Goal: Task Accomplishment & Management: Manage account settings

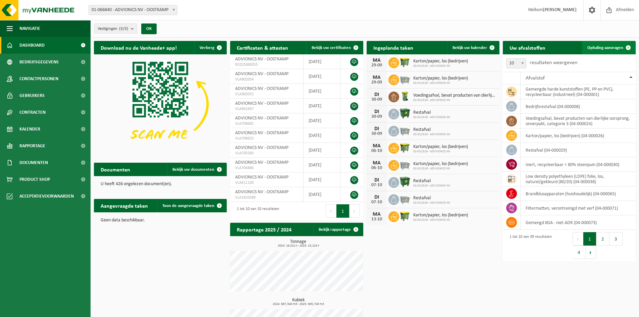
click at [611, 47] on span "Ophaling aanvragen" at bounding box center [605, 48] width 36 height 4
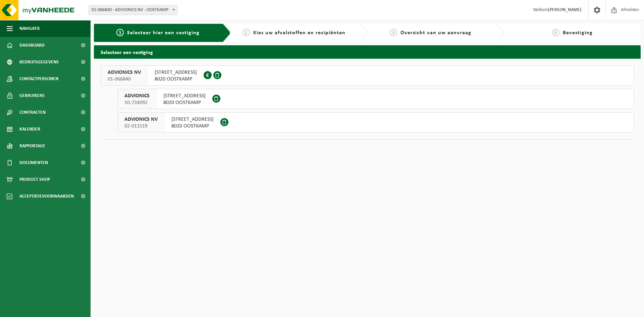
click at [151, 117] on span "ADVIONICS NV" at bounding box center [140, 119] width 33 height 7
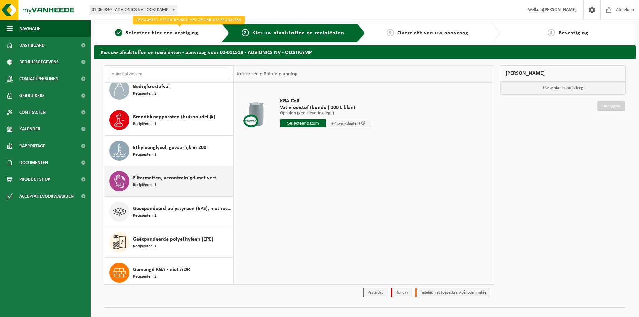
scroll to position [134, 0]
click at [176, 179] on span "Filtermatten, verontreinigd met verf" at bounding box center [174, 177] width 83 height 8
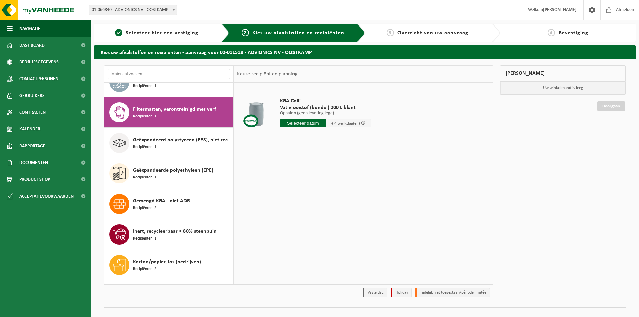
scroll to position [215, 0]
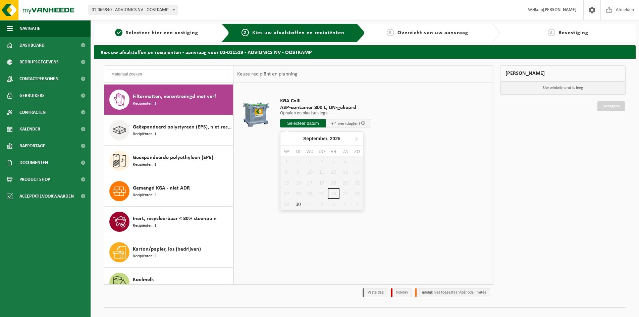
click at [308, 122] on input "text" at bounding box center [303, 123] width 46 height 8
click at [298, 203] on div "30" at bounding box center [298, 204] width 12 height 11
type input "Van [DATE]"
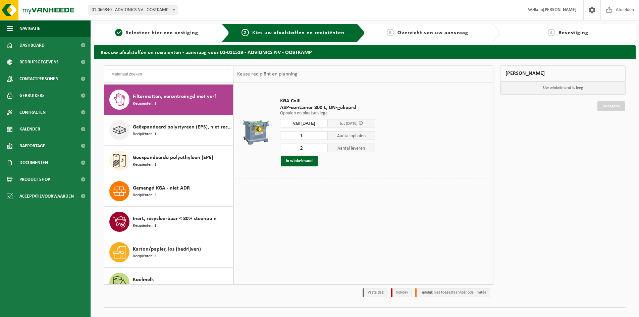
type input "1"
click at [323, 137] on input "1" at bounding box center [304, 135] width 48 height 9
click at [316, 148] on input "2" at bounding box center [304, 147] width 48 height 9
type input "1"
click at [323, 148] on input "1" at bounding box center [304, 147] width 48 height 9
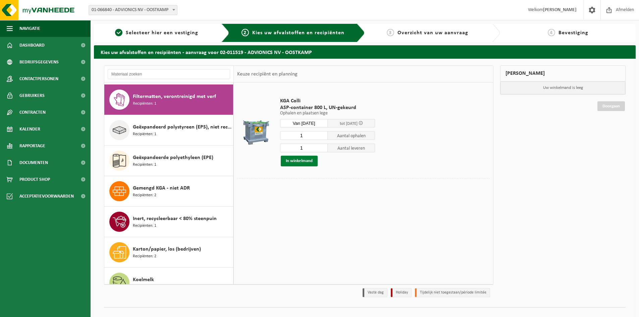
click at [306, 160] on button "In winkelmand" at bounding box center [299, 161] width 37 height 11
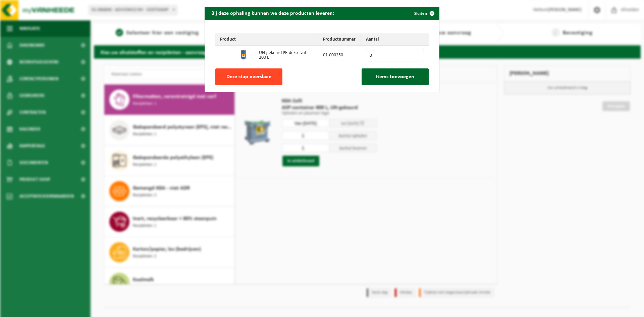
click at [250, 74] on span "Deze stap overslaan" at bounding box center [248, 76] width 45 height 5
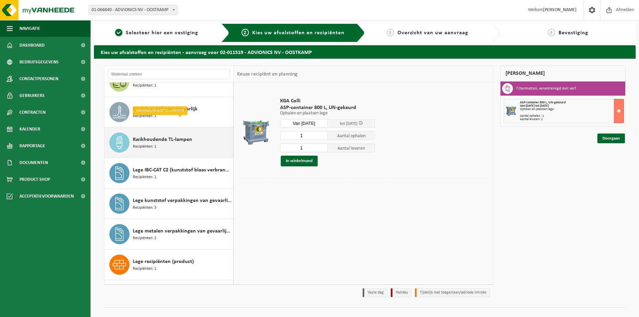
scroll to position [450, 0]
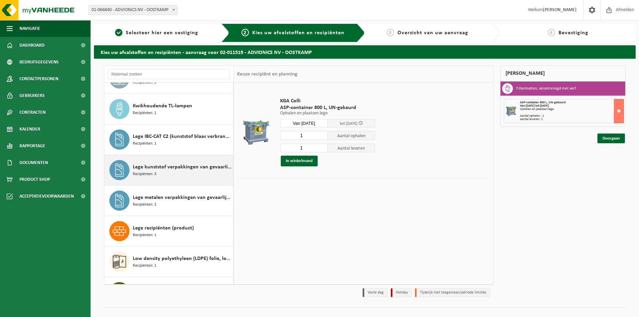
click at [171, 169] on span "Lege kunststof verpakkingen van gevaarlijke stoffen" at bounding box center [182, 167] width 99 height 8
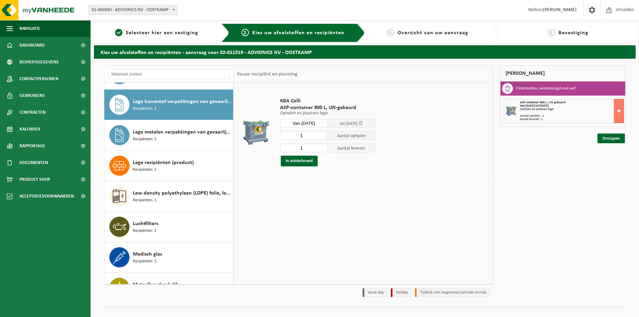
scroll to position [520, 0]
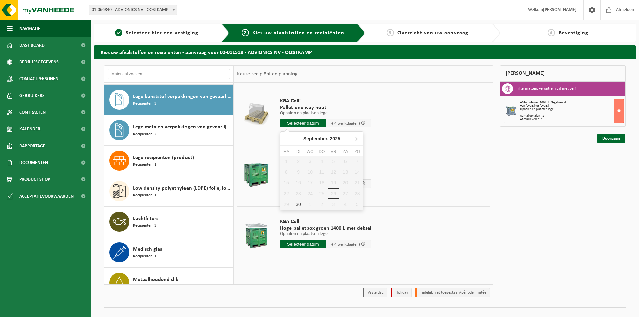
click at [305, 121] on input "text" at bounding box center [303, 123] width 46 height 8
click at [299, 203] on div "30" at bounding box center [298, 204] width 12 height 11
type input "Van 2025-09-30"
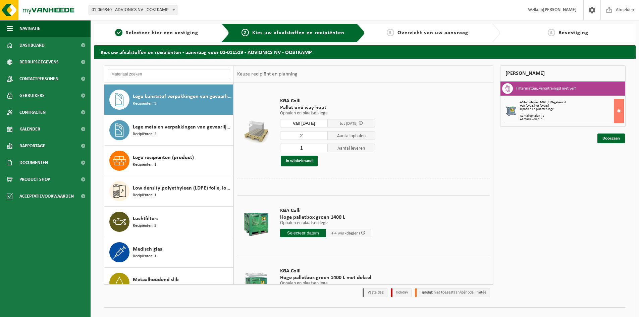
type input "2"
click at [322, 135] on input "2" at bounding box center [304, 135] width 48 height 9
type input "2"
click at [321, 147] on input "2" at bounding box center [304, 147] width 48 height 9
click at [302, 160] on button "In winkelmand" at bounding box center [299, 161] width 37 height 11
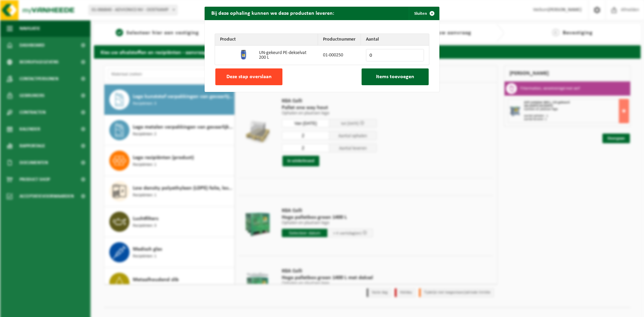
click at [248, 75] on span "Deze stap overslaan" at bounding box center [248, 76] width 45 height 5
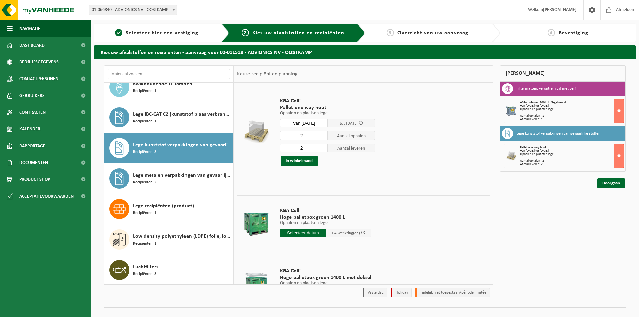
scroll to position [453, 0]
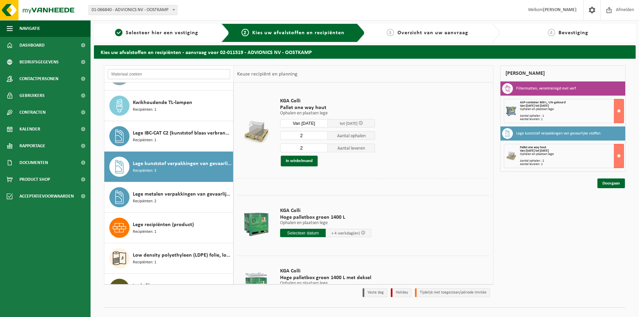
click at [173, 74] on input "text" at bounding box center [169, 74] width 122 height 10
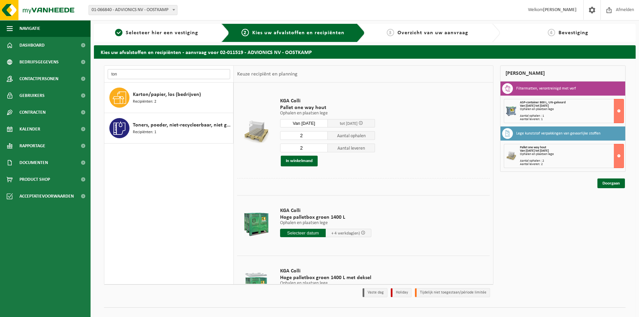
scroll to position [0, 0]
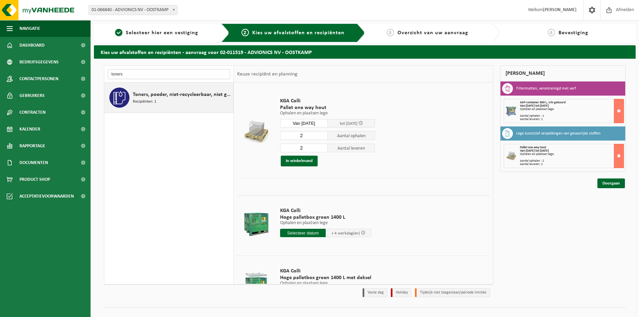
type input "toners"
click at [147, 95] on span "Toners, poeder, niet-recycleerbaar, niet gevaarlijk" at bounding box center [182, 95] width 99 height 8
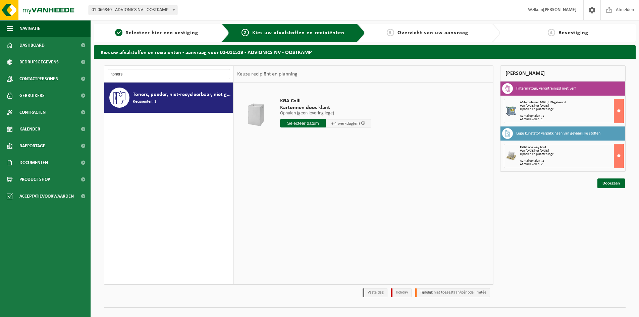
click at [310, 122] on input "text" at bounding box center [303, 123] width 46 height 8
click at [301, 203] on div "30" at bounding box center [298, 204] width 12 height 11
type input "Van 2025-09-30"
click at [301, 147] on button "In winkelmand" at bounding box center [299, 148] width 37 height 11
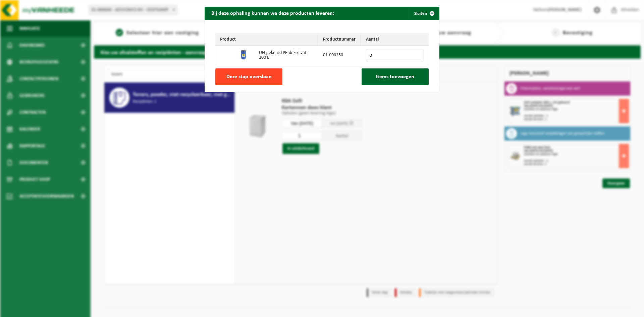
click at [240, 76] on span "Deze stap overslaan" at bounding box center [248, 76] width 45 height 5
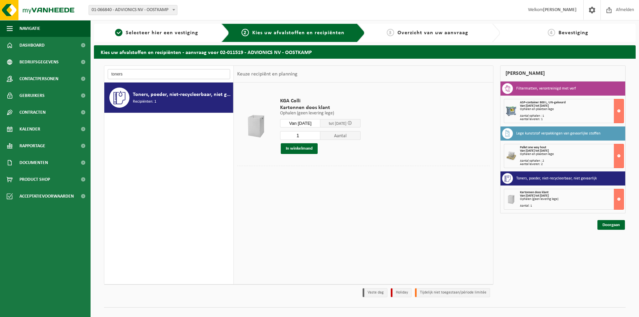
click at [130, 74] on input "toners" at bounding box center [169, 74] width 122 height 10
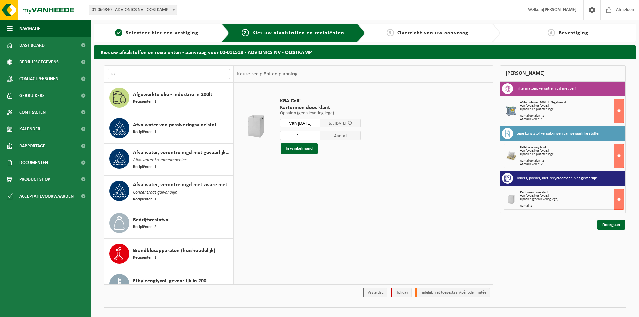
type input "t"
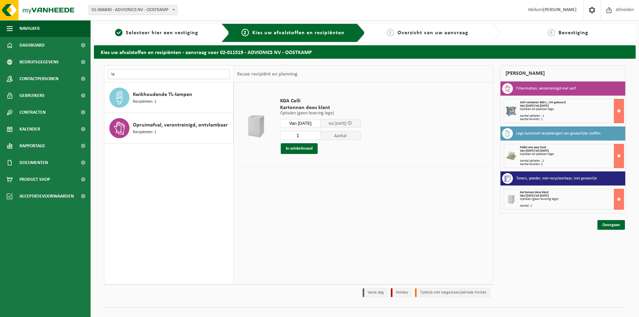
type input "l"
type input "h"
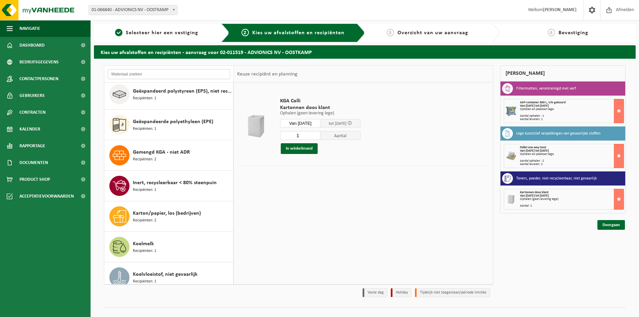
scroll to position [268, 0]
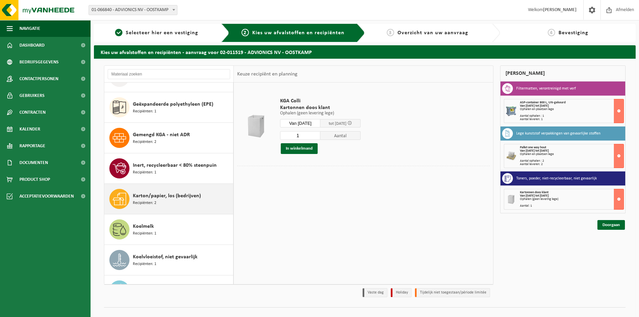
click at [171, 193] on span "Karton/papier, los (bedrijven)" at bounding box center [167, 196] width 68 height 8
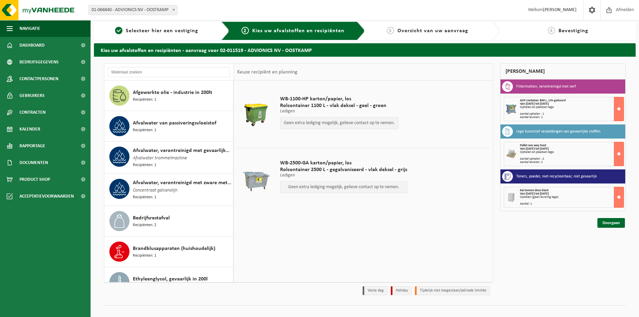
scroll to position [0, 0]
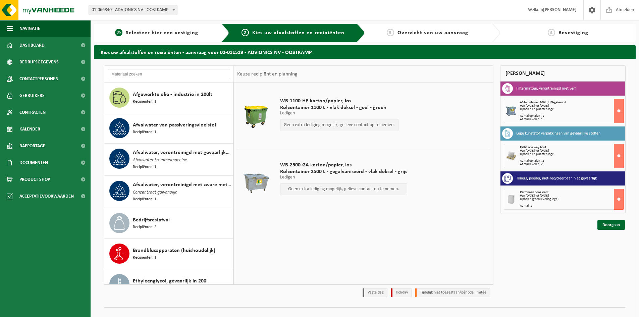
click at [170, 35] on span "Selecteer hier een vestiging" at bounding box center [162, 32] width 72 height 5
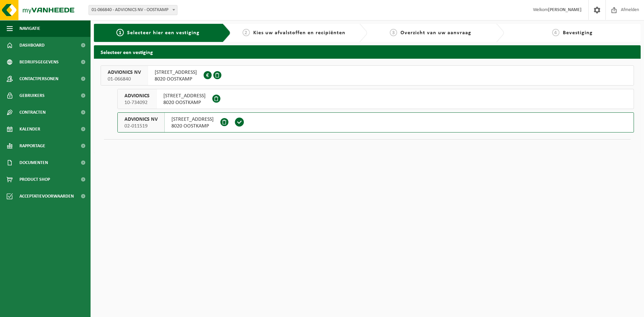
click at [150, 118] on span "ADVIONICS NV" at bounding box center [140, 119] width 33 height 7
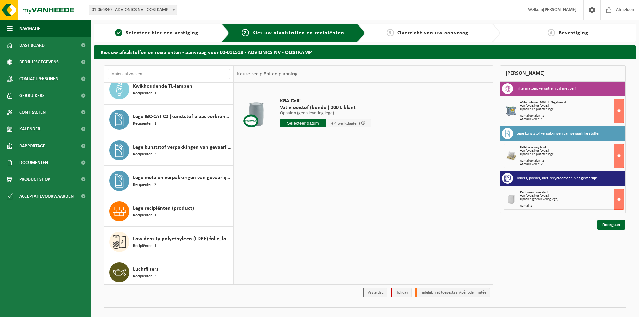
scroll to position [503, 0]
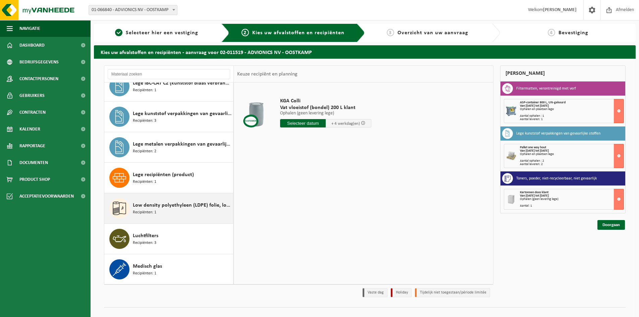
click at [188, 211] on div "Low density polyethyleen (LDPE) folie, los, naturel/gekleurd (80/20) Recipiënte…" at bounding box center [182, 208] width 99 height 20
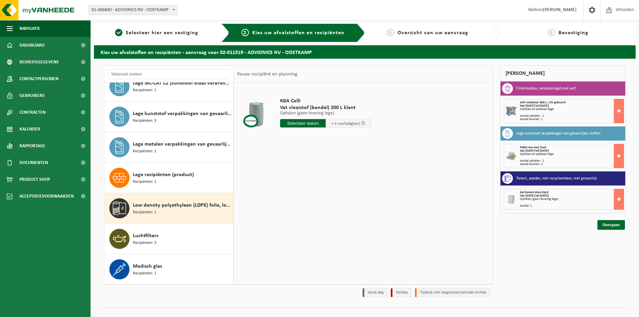
scroll to position [611, 0]
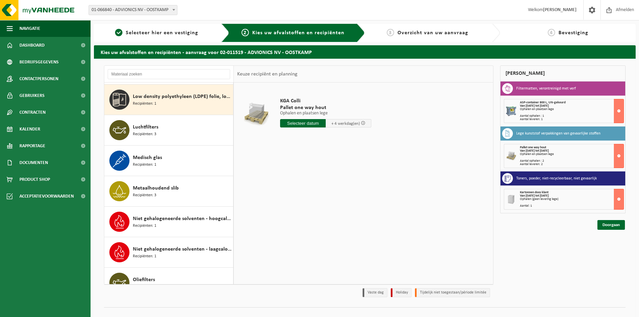
click at [202, 99] on div "Low density polyethyleen (LDPE) folie, los, naturel/gekleurd (80/20) Recipiënte…" at bounding box center [182, 100] width 99 height 20
click at [166, 72] on input "text" at bounding box center [169, 74] width 122 height 10
click at [175, 77] on input "text" at bounding box center [169, 74] width 122 height 10
click at [177, 75] on input "text" at bounding box center [169, 74] width 122 height 10
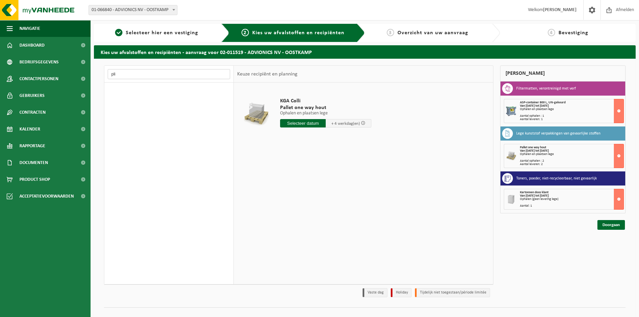
scroll to position [0, 0]
type input "p"
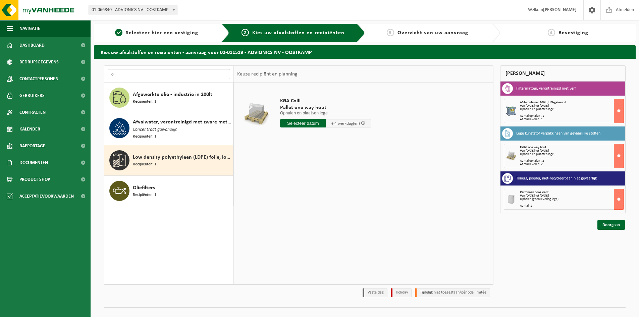
type input "oli"
click at [154, 161] on span "Recipiënten: 1" at bounding box center [144, 164] width 23 height 6
click at [308, 125] on input "text" at bounding box center [303, 123] width 46 height 8
click at [299, 203] on div "30" at bounding box center [298, 204] width 12 height 11
type input "Van 2025-09-30"
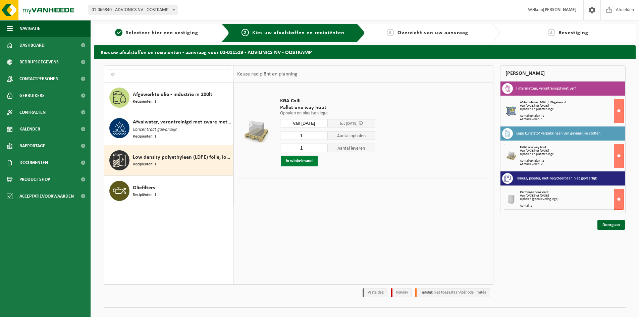
click at [299, 160] on button "In winkelmand" at bounding box center [299, 161] width 37 height 11
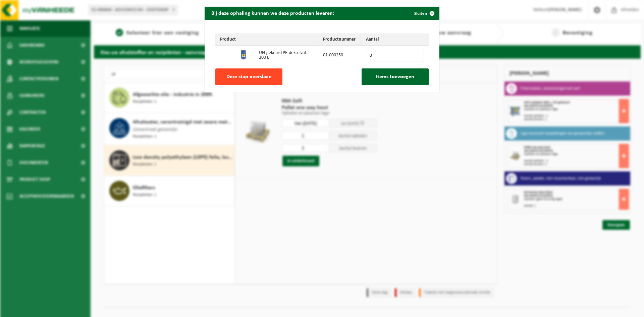
click at [239, 75] on span "Deze stap overslaan" at bounding box center [248, 76] width 45 height 5
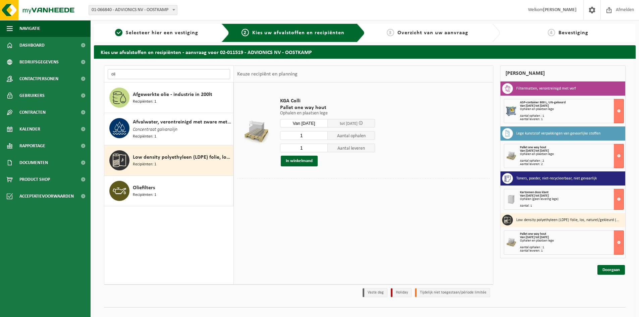
click at [135, 77] on input "oli" at bounding box center [169, 74] width 122 height 10
type input "o"
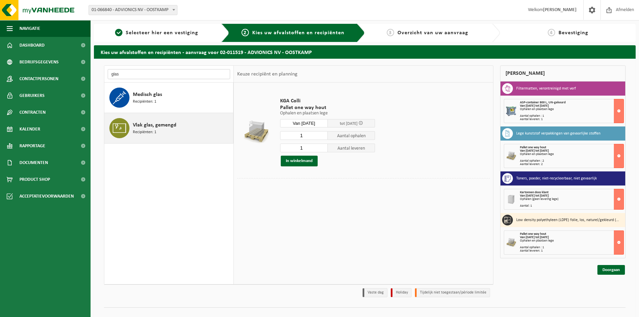
type input "glas"
click at [168, 124] on span "Vlak glas, gemengd" at bounding box center [155, 125] width 44 height 8
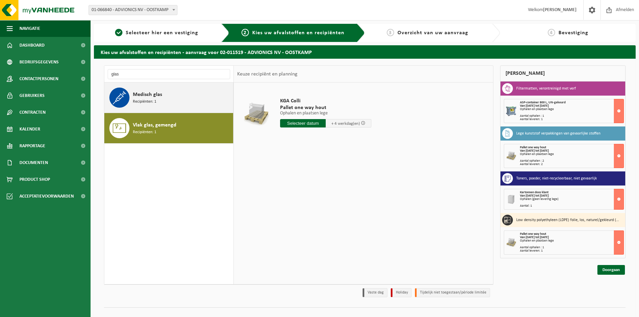
click at [161, 97] on span "Medisch glas" at bounding box center [147, 95] width 29 height 8
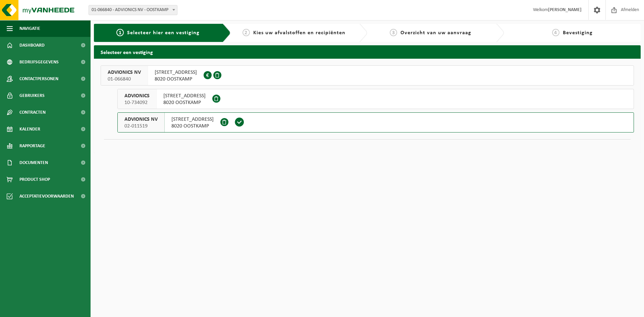
click at [185, 121] on span "KAPELLESTRAAT 128D" at bounding box center [192, 119] width 42 height 7
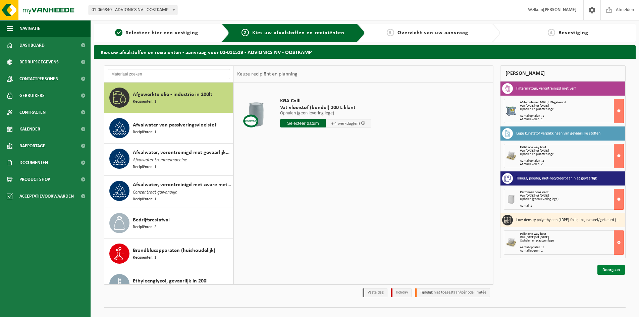
click at [608, 269] on link "Doorgaan" at bounding box center [610, 270] width 27 height 10
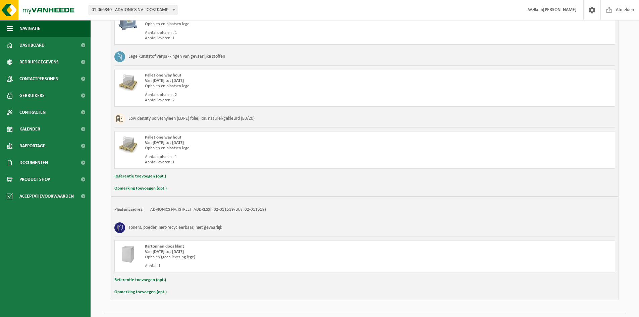
scroll to position [204, 0]
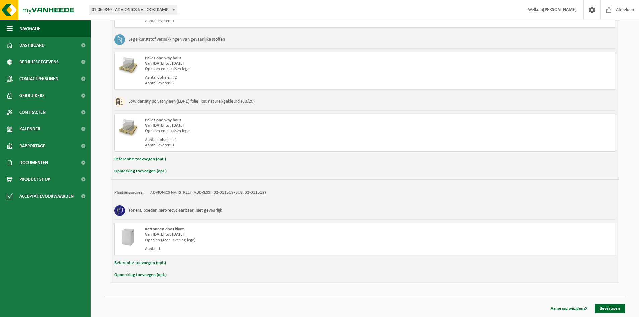
click at [134, 262] on button "Referentie toevoegen (opt.)" at bounding box center [140, 262] width 52 height 9
click at [124, 262] on button "Annuleren" at bounding box center [123, 263] width 19 height 10
click at [608, 308] on link "Bevestigen" at bounding box center [609, 308] width 30 height 10
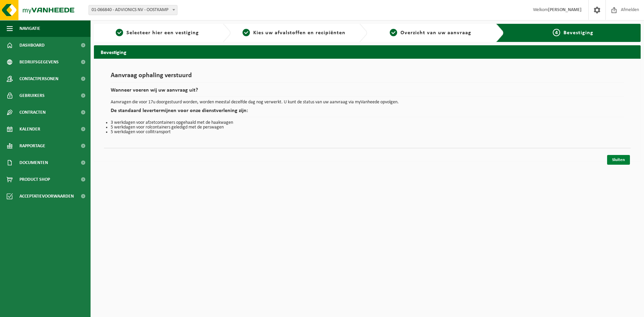
click at [619, 160] on link "Sluiten" at bounding box center [618, 160] width 23 height 10
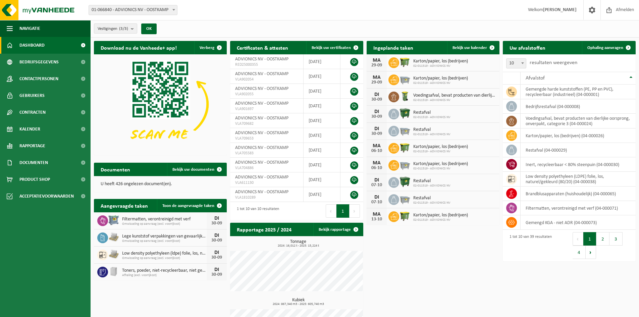
click at [111, 31] on span "Vestigingen (3/3)" at bounding box center [113, 29] width 31 height 10
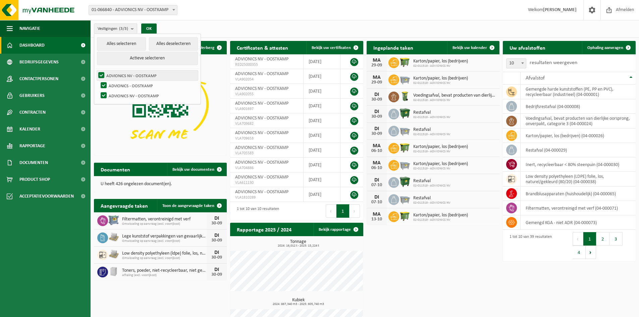
click at [132, 76] on label "ADVIONICS NV - OOSTKAMP" at bounding box center [147, 75] width 101 height 10
click at [96, 70] on input "ADVIONICS NV - OOSTKAMP" at bounding box center [96, 70] width 0 height 0
click at [132, 76] on label "ADVIONICS NV - OOSTKAMP" at bounding box center [147, 75] width 101 height 10
click at [96, 70] on input "ADVIONICS NV - OOSTKAMP" at bounding box center [96, 70] width 0 height 0
checkbox input "true"
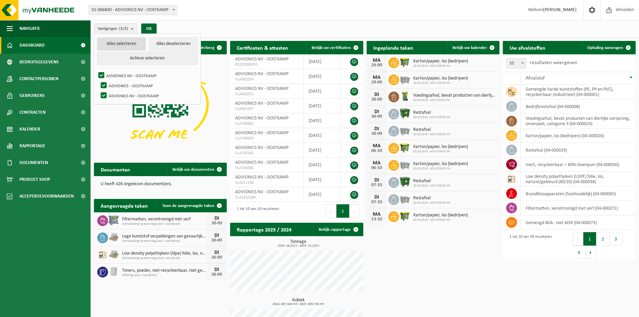
click at [123, 46] on button "Alles selecteren" at bounding box center [121, 43] width 49 height 13
click at [601, 49] on span "Ophaling aanvragen" at bounding box center [605, 48] width 36 height 4
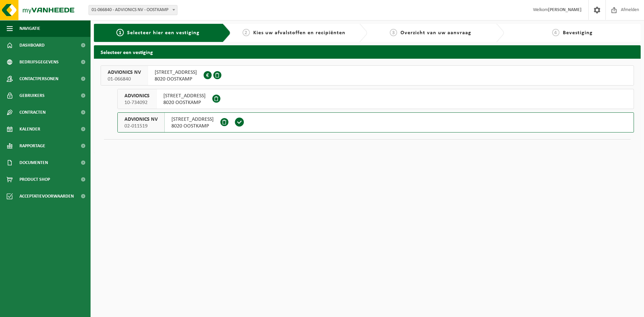
click at [188, 77] on span "8020 OOSTKAMP" at bounding box center [176, 79] width 42 height 7
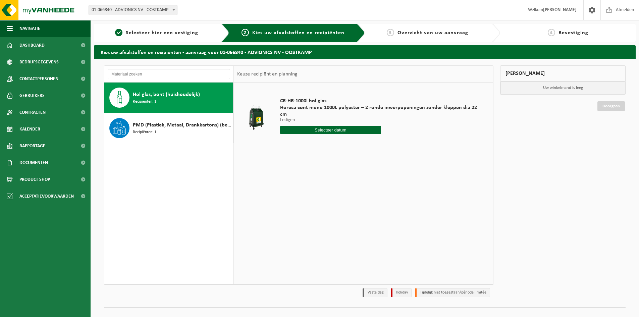
click at [159, 95] on span "Hol glas, bont (huishoudelijk)" at bounding box center [166, 95] width 67 height 8
click at [339, 126] on input "text" at bounding box center [330, 130] width 101 height 8
click at [294, 203] on div "30" at bounding box center [298, 204] width 12 height 11
type input "Van 2025-09-30"
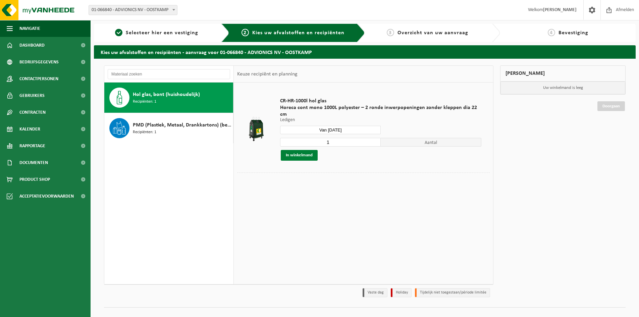
click at [304, 150] on button "In winkelmand" at bounding box center [299, 155] width 37 height 11
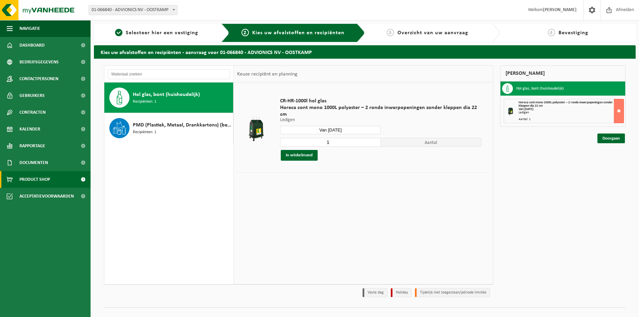
click at [33, 178] on span "Product Shop" at bounding box center [34, 179] width 31 height 17
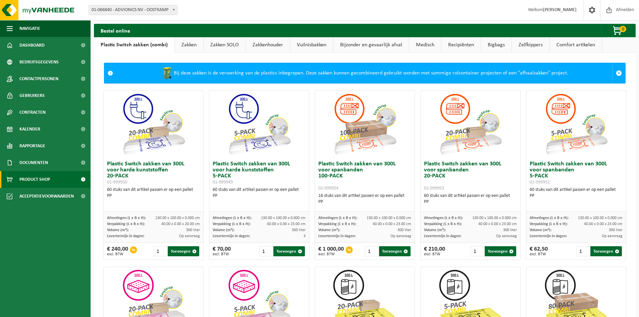
click at [156, 10] on span "01-066840 - ADVIONICS NV - OOSTKAMP" at bounding box center [133, 9] width 88 height 9
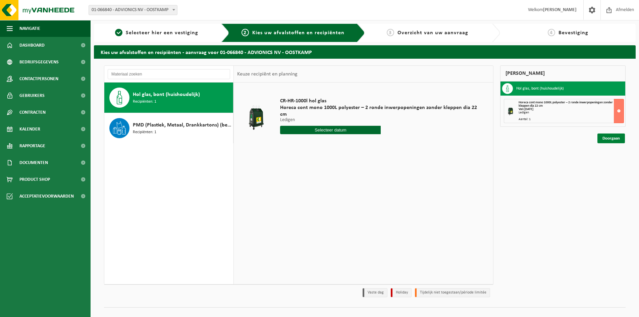
click at [614, 136] on link "Doorgaan" at bounding box center [610, 138] width 27 height 10
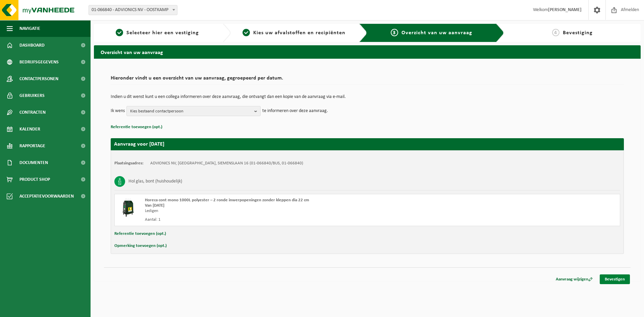
click at [614, 280] on link "Bevestigen" at bounding box center [614, 279] width 30 height 10
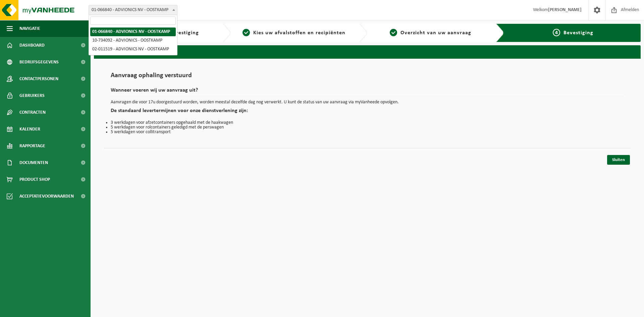
click at [174, 10] on b at bounding box center [173, 10] width 3 height 2
select select "8518"
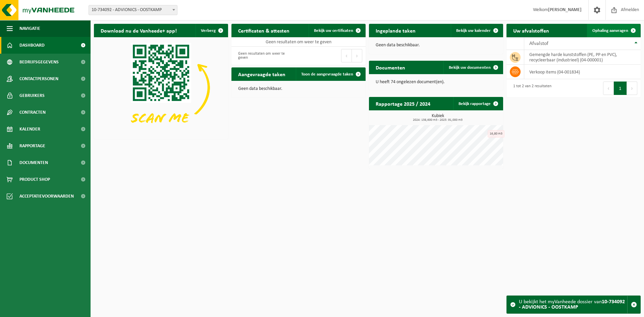
click at [618, 28] on link "Ophaling aanvragen" at bounding box center [613, 30] width 53 height 13
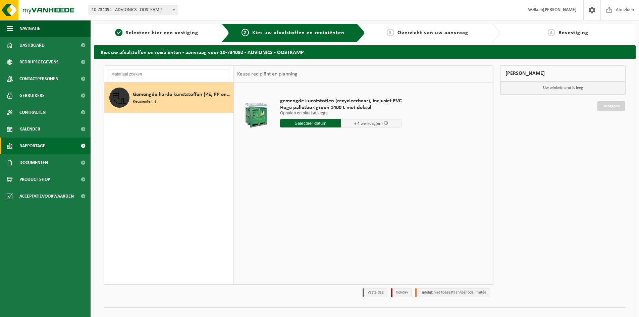
click at [32, 142] on span "Rapportage" at bounding box center [32, 145] width 26 height 17
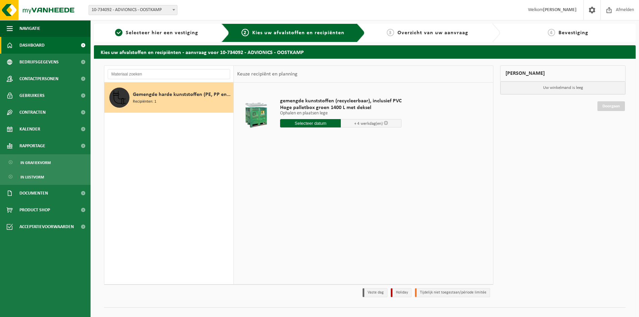
click at [43, 43] on span "Dashboard" at bounding box center [31, 45] width 25 height 17
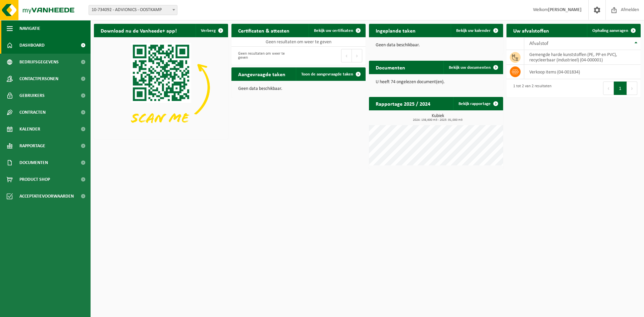
click at [36, 29] on span "Navigatie" at bounding box center [29, 28] width 21 height 17
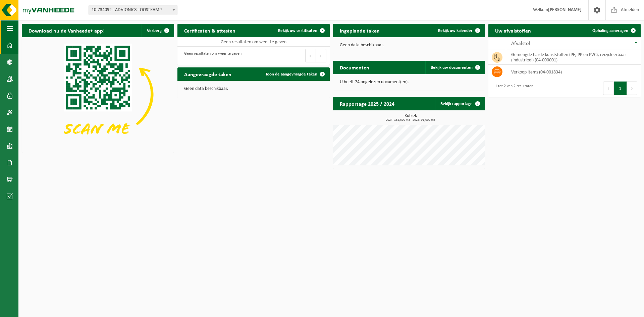
click at [8, 30] on span "button" at bounding box center [10, 28] width 6 height 17
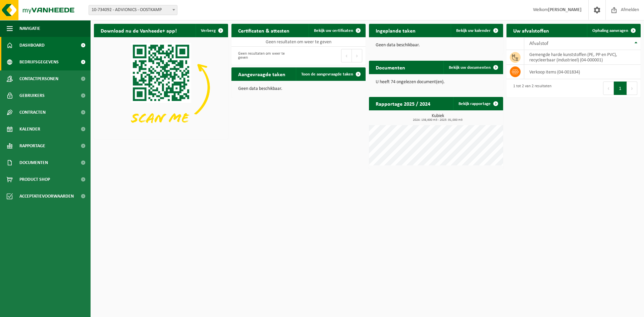
click at [28, 61] on span "Bedrijfsgegevens" at bounding box center [38, 62] width 39 height 17
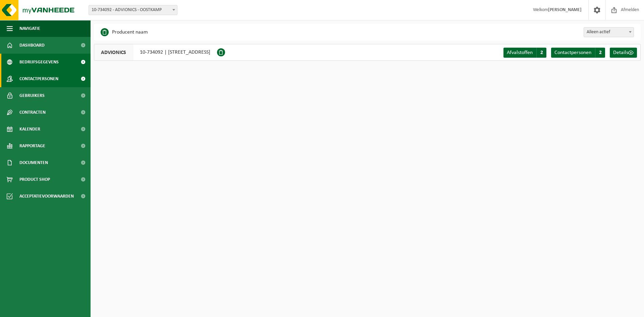
click at [33, 78] on span "Contactpersonen" at bounding box center [38, 78] width 39 height 17
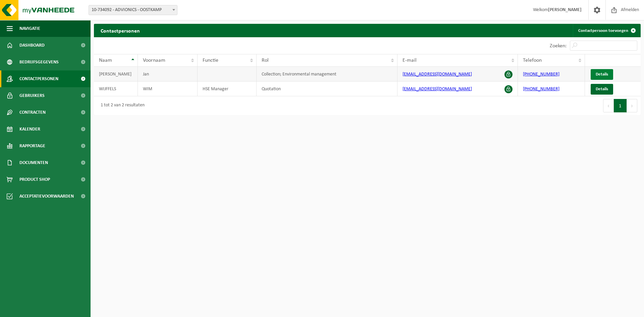
click at [601, 73] on span "Details" at bounding box center [601, 74] width 12 height 4
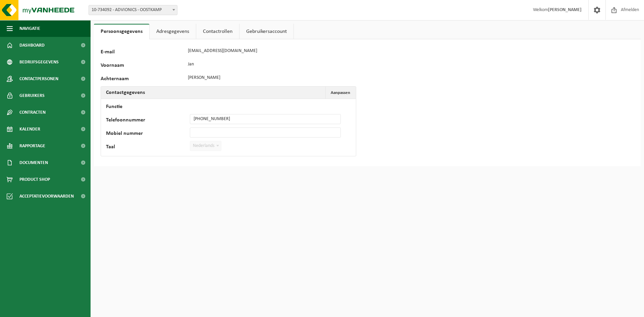
click at [170, 30] on link "Adresgegevens" at bounding box center [173, 31] width 46 height 15
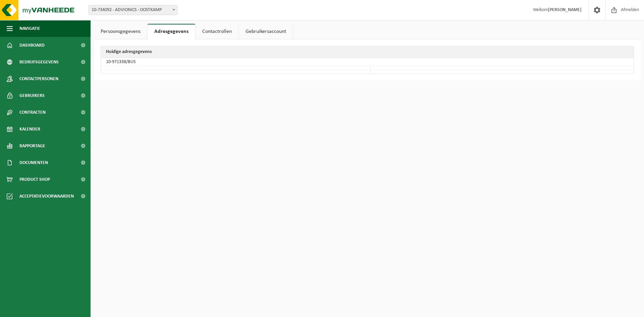
click at [217, 32] on link "Contactrollen" at bounding box center [216, 31] width 43 height 15
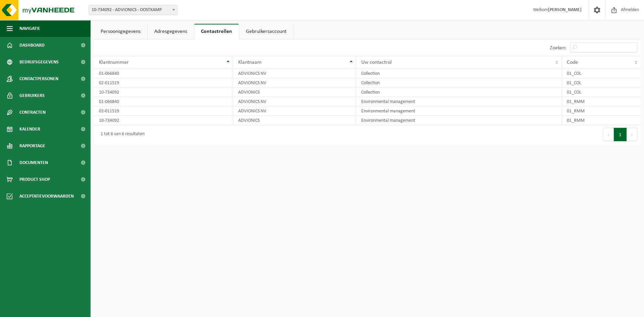
click at [282, 33] on link "Gebruikersaccount" at bounding box center [266, 31] width 54 height 15
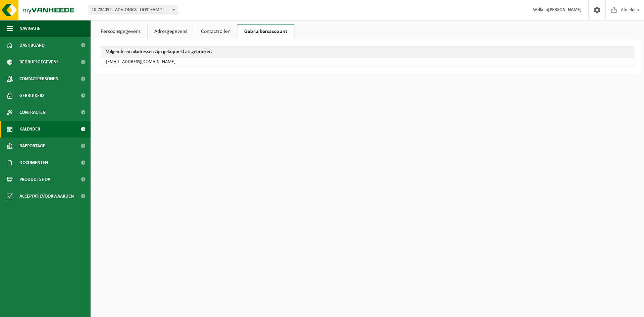
click at [31, 130] on span "Kalender" at bounding box center [29, 129] width 21 height 17
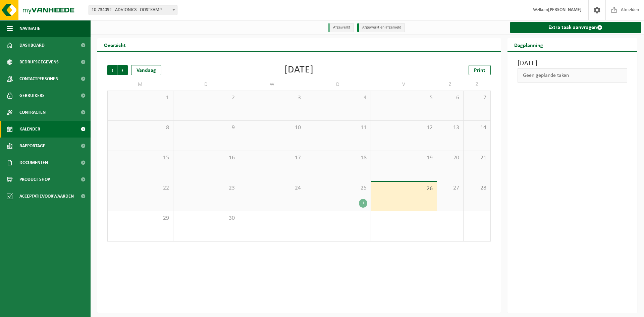
click at [334, 187] on span "25" at bounding box center [337, 187] width 59 height 7
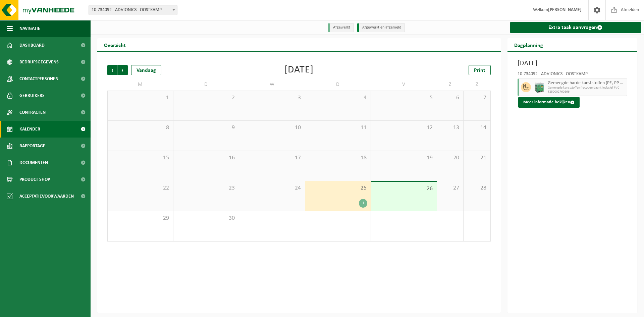
click at [404, 200] on div "26" at bounding box center [404, 196] width 66 height 29
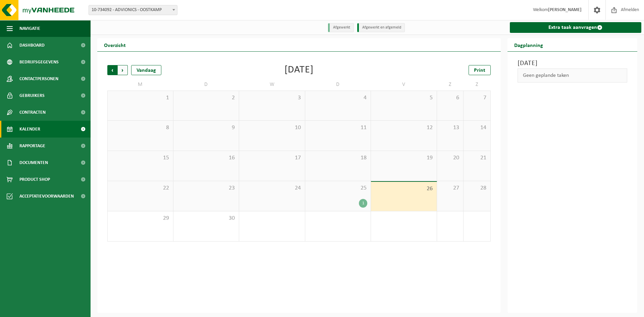
click at [124, 68] on span "Volgende" at bounding box center [123, 70] width 10 height 10
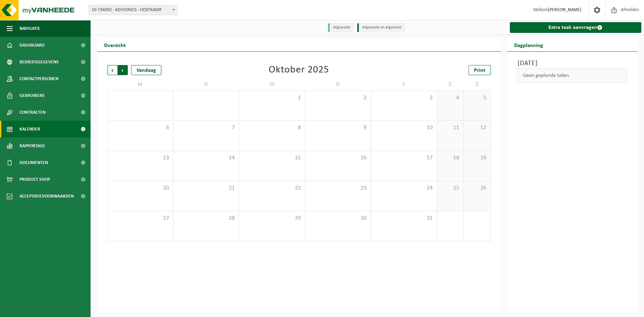
click at [117, 68] on span "Vorige" at bounding box center [112, 70] width 10 height 10
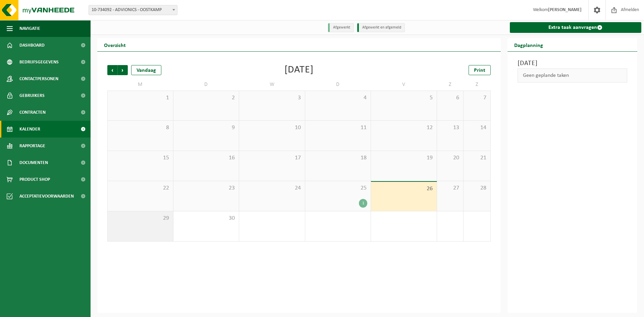
click at [160, 217] on span "29" at bounding box center [140, 218] width 59 height 7
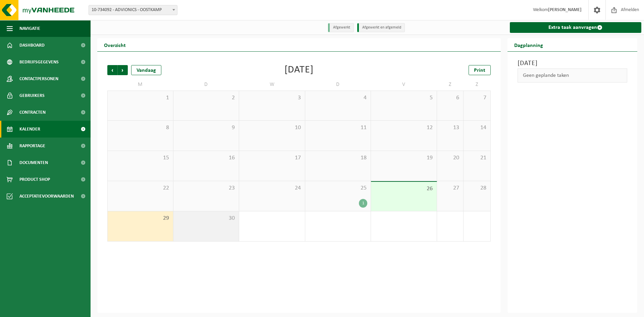
click at [215, 219] on span "30" at bounding box center [206, 218] width 59 height 7
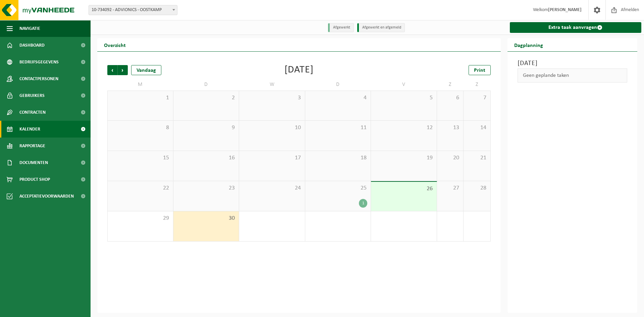
click at [157, 9] on span "10-734092 - ADVIONICS - OOSTKAMP" at bounding box center [133, 9] width 88 height 9
select select "8475"
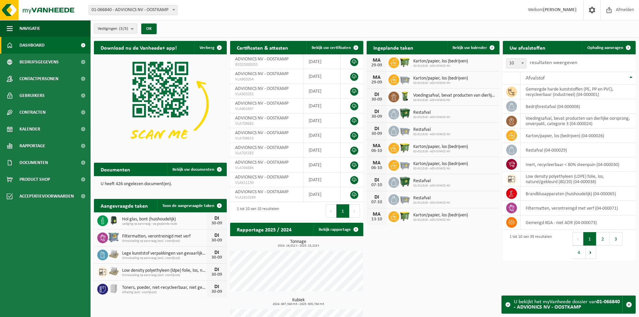
click at [119, 28] on span "Vestigingen (3/3)" at bounding box center [113, 29] width 31 height 10
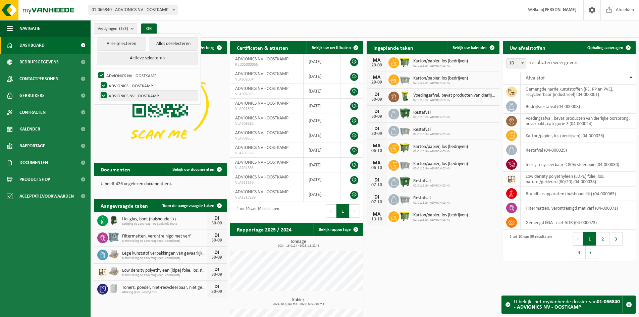
click at [134, 95] on label "ADVIONICS NV - OOSTKAMP" at bounding box center [148, 96] width 99 height 10
click at [98, 91] on input "ADVIONICS NV - OOSTKAMP" at bounding box center [98, 90] width 0 height 0
click at [134, 96] on label "ADVIONICS NV - OOSTKAMP" at bounding box center [148, 96] width 99 height 10
click at [98, 91] on input "ADVIONICS NV - OOSTKAMP" at bounding box center [98, 90] width 0 height 0
checkbox input "true"
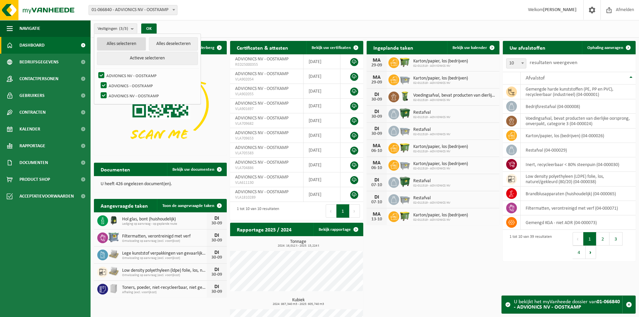
click at [128, 42] on button "Alles selecteren" at bounding box center [121, 43] width 49 height 13
click at [129, 43] on button "Alles selecteren" at bounding box center [121, 43] width 49 height 13
click at [27, 130] on span "Kalender" at bounding box center [29, 129] width 21 height 17
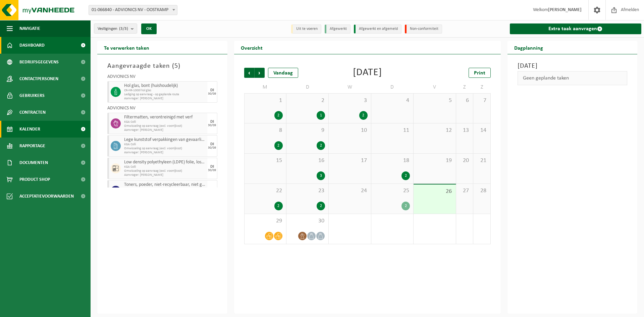
click at [29, 47] on span "Dashboard" at bounding box center [31, 45] width 25 height 17
